Goal: Transaction & Acquisition: Purchase product/service

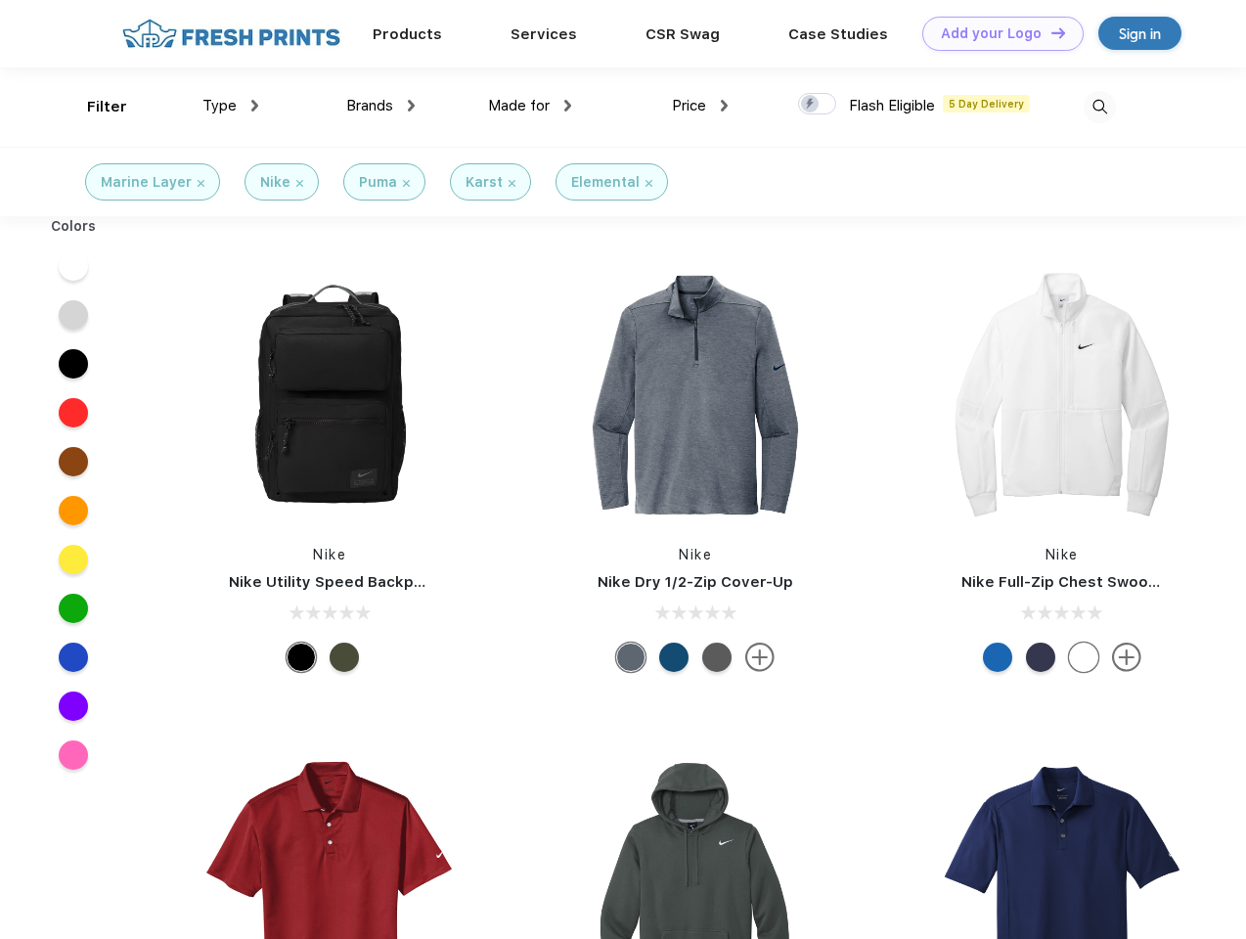
click at [996, 33] on link "Add your Logo Design Tool" at bounding box center [1002, 34] width 161 height 34
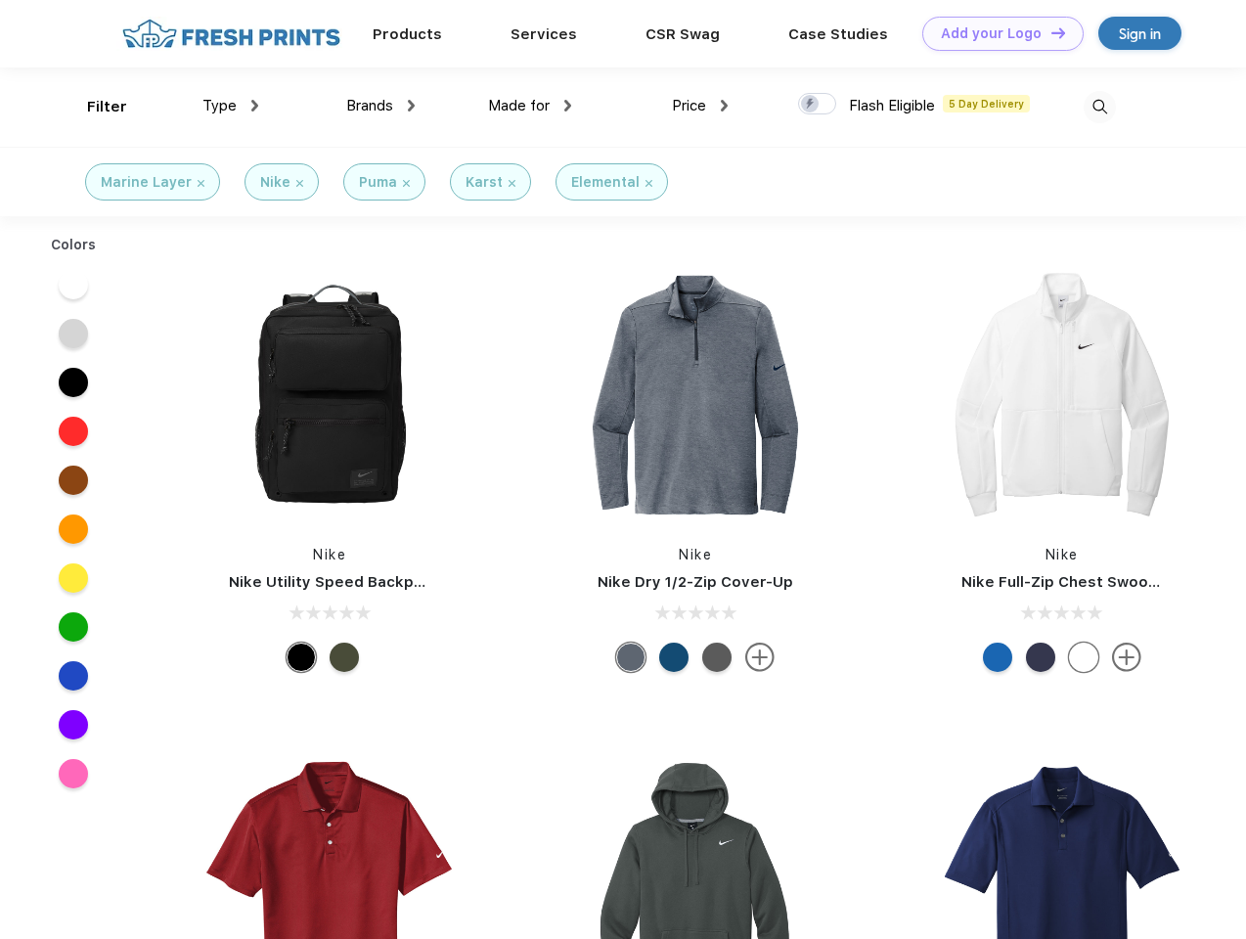
click at [0, 0] on div "Design Tool" at bounding box center [0, 0] width 0 height 0
click at [1049, 32] on link "Add your Logo Design Tool" at bounding box center [1002, 34] width 161 height 34
click at [94, 107] on div "Filter" at bounding box center [107, 107] width 40 height 22
click at [231, 106] on span "Type" at bounding box center [219, 106] width 34 height 18
click at [380, 106] on span "Brands" at bounding box center [369, 106] width 47 height 18
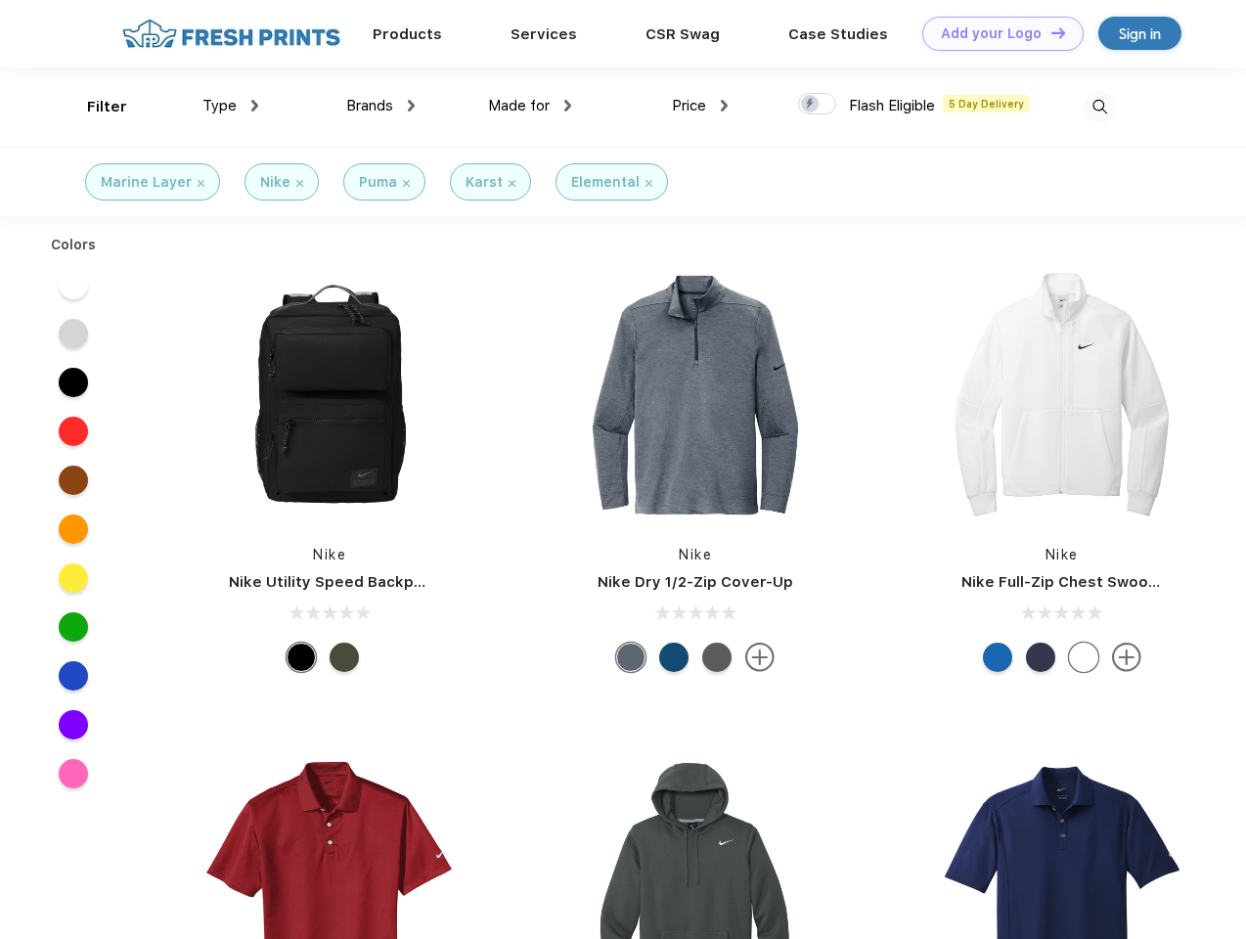
click at [530, 106] on span "Made for" at bounding box center [519, 106] width 62 height 18
click at [700, 106] on span "Price" at bounding box center [689, 106] width 34 height 18
click at [818, 105] on div at bounding box center [817, 104] width 38 height 22
click at [811, 105] on input "checkbox" at bounding box center [804, 98] width 13 height 13
click at [1099, 107] on img at bounding box center [1100, 107] width 32 height 32
